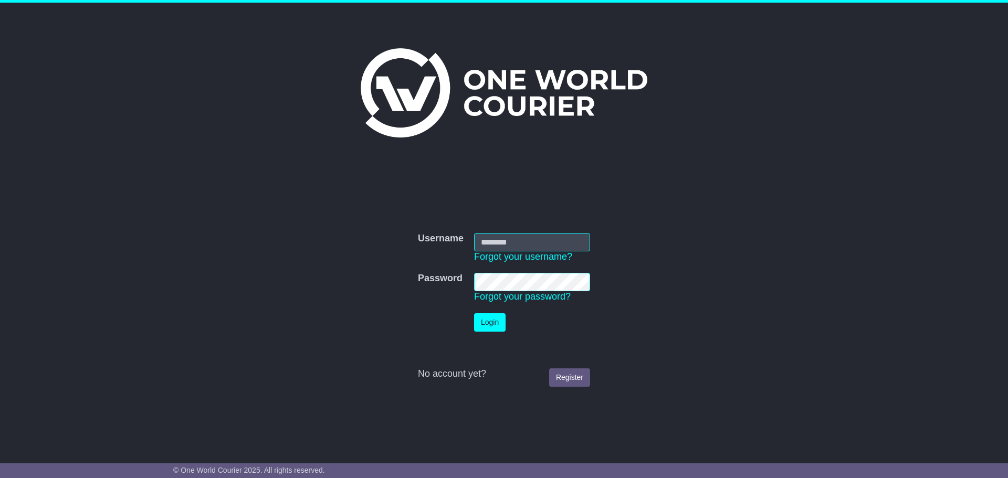
type input "**********"
click at [474, 313] on button "Login" at bounding box center [489, 322] width 31 height 18
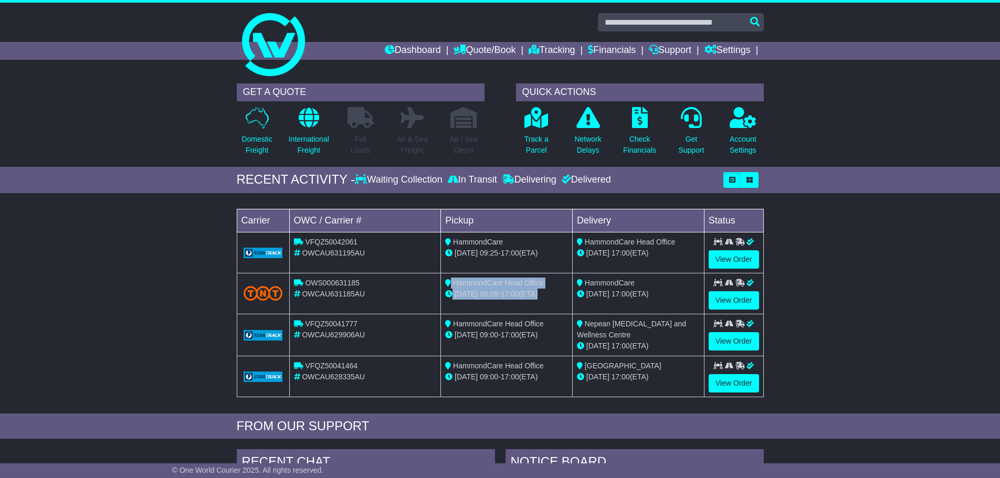
drag, startPoint x: 412, startPoint y: 289, endPoint x: 615, endPoint y: 289, distance: 203.7
click at [587, 287] on tr "OWS000631185 OWCAU631185AU HammondCare Head Office 07 Aug 09:09 - 17:00 (ETA) H…" at bounding box center [500, 293] width 527 height 41
click at [726, 296] on link "View Order" at bounding box center [734, 300] width 50 height 18
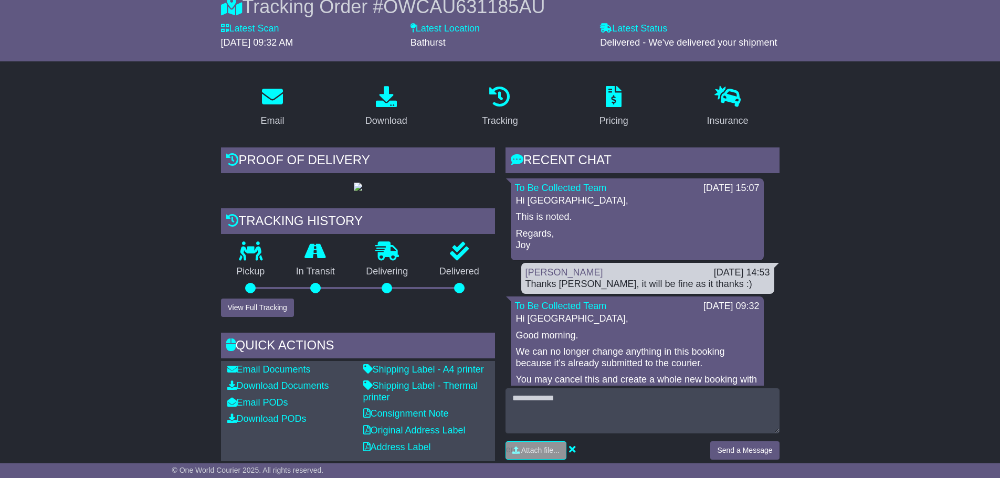
scroll to position [102, 0]
